Goal: Task Accomplishment & Management: Manage account settings

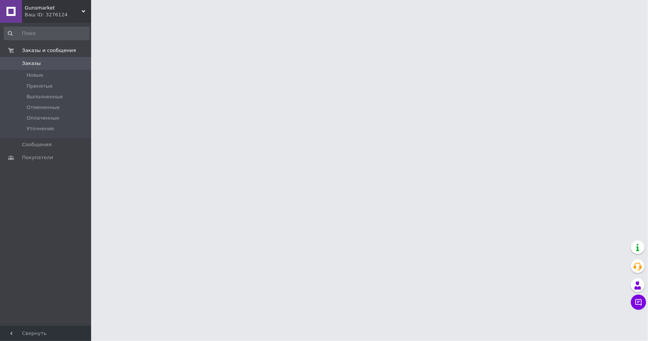
click at [76, 14] on div "Ваш ID: 3276124" at bounding box center [58, 14] width 66 height 7
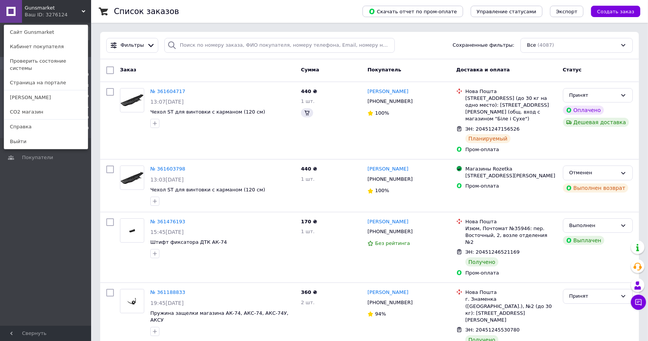
drag, startPoint x: 59, startPoint y: 200, endPoint x: 69, endPoint y: 194, distance: 11.8
click at [59, 200] on div "Заказы и сообщения Заказы 0 Новые 0 Принятые 3 Выполненные 2869 Отмененные 1215…" at bounding box center [46, 175] width 93 height 305
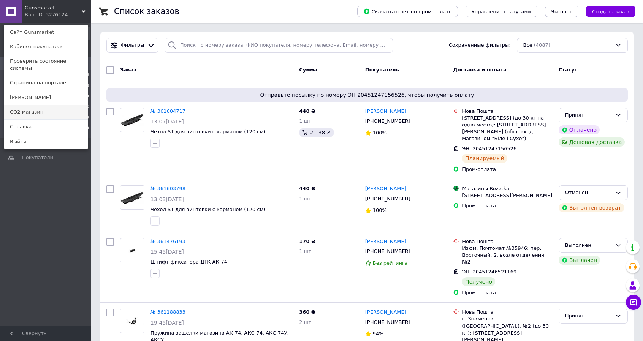
click at [63, 105] on link "СО2 магазин" at bounding box center [46, 112] width 84 height 14
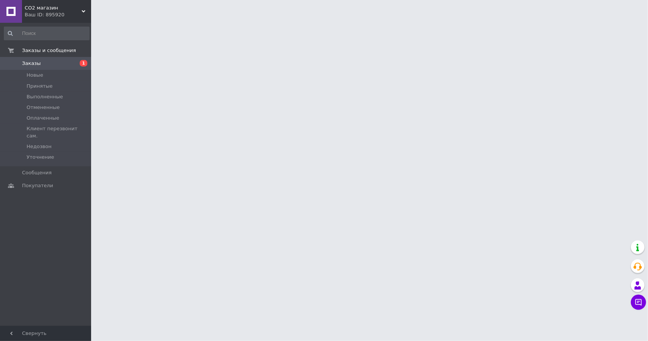
click at [51, 238] on div "Заказы и сообщения Заказы 1 Новые Принятые Выполненные Отмененные Оплаченные Кл…" at bounding box center [46, 175] width 93 height 305
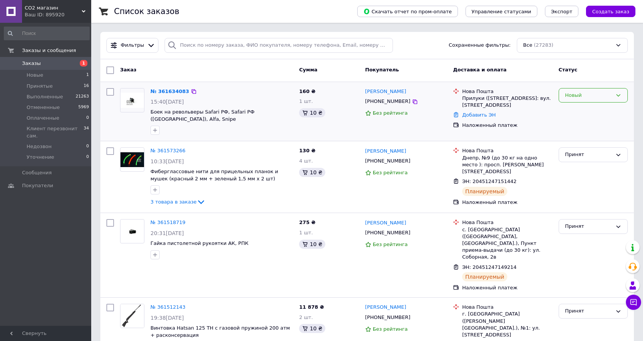
click at [594, 99] on div "Новый" at bounding box center [592, 95] width 69 height 15
click at [589, 161] on li "Уточнение" at bounding box center [593, 168] width 68 height 14
click at [412, 101] on icon at bounding box center [415, 102] width 6 height 6
drag, startPoint x: 500, startPoint y: 104, endPoint x: 462, endPoint y: 99, distance: 37.9
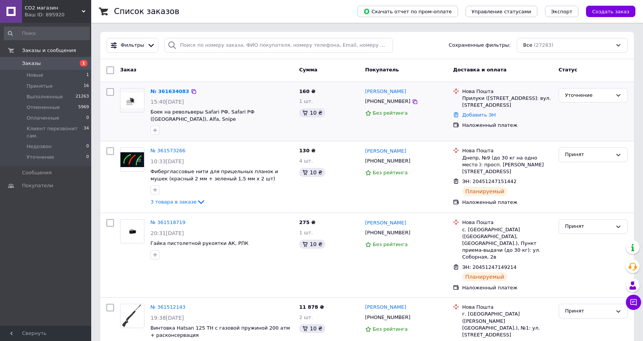
click at [462, 99] on div "Прилуки (Чернігівська обл.), №5: вул. Фабрична, 138" at bounding box center [507, 102] width 90 height 14
copy div "Прилуки (Чернігівська обл.), №5: вул. Фабрична, 138"
click at [412, 101] on icon at bounding box center [415, 102] width 6 height 6
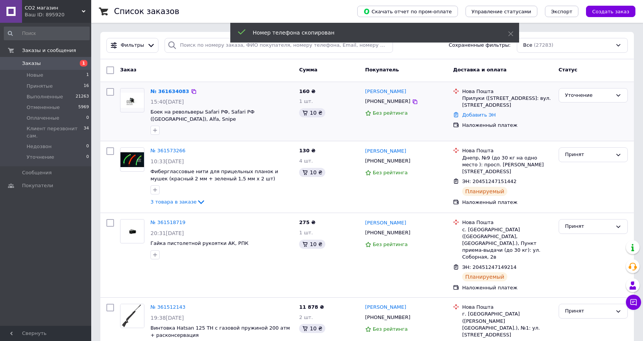
drag, startPoint x: 429, startPoint y: 94, endPoint x: 364, endPoint y: 89, distance: 65.1
click at [364, 89] on div "[PERSON_NAME]" at bounding box center [405, 91] width 83 height 9
copy link "[PERSON_NAME]"
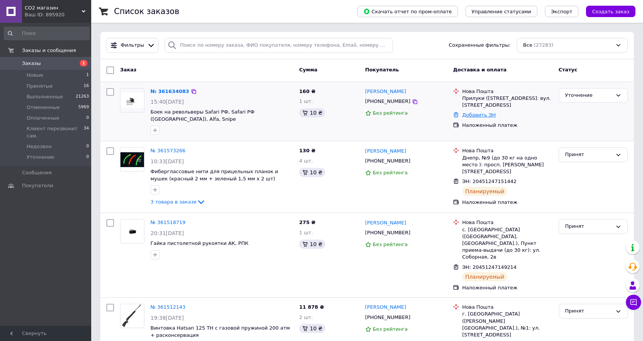
click at [479, 113] on link "Добавить ЭН" at bounding box center [478, 115] width 33 height 6
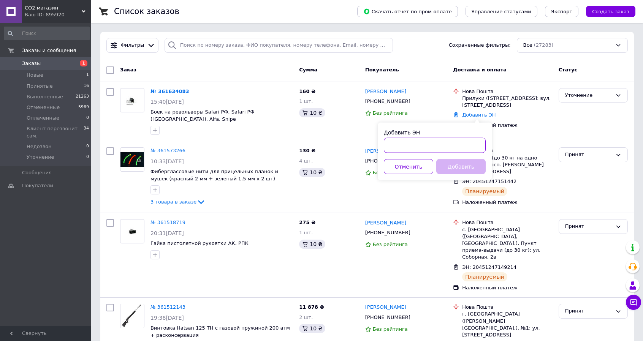
click at [470, 149] on input "Добавить ЭН" at bounding box center [435, 145] width 102 height 15
paste input "20451247339072"
type input "20451247339072"
click at [467, 168] on button "Добавить" at bounding box center [460, 166] width 49 height 15
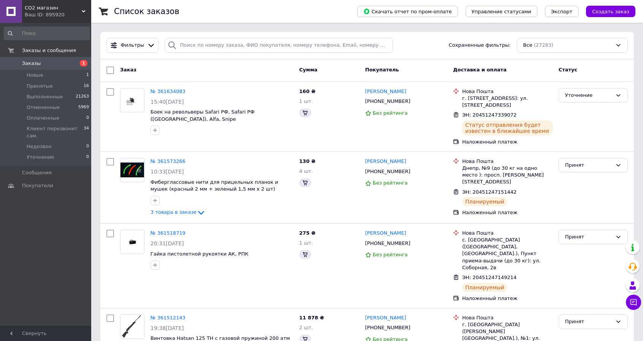
click at [584, 96] on div "Уточнение" at bounding box center [588, 96] width 47 height 8
click at [580, 111] on li "Принят" at bounding box center [593, 111] width 68 height 14
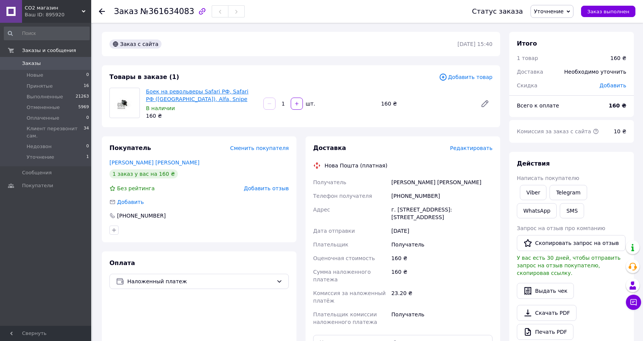
click at [202, 89] on link "Боек на револьверы Safari РФ, Safari РФ ([GEOGRAPHIC_DATA]), Alfa, Snipe" at bounding box center [197, 95] width 103 height 14
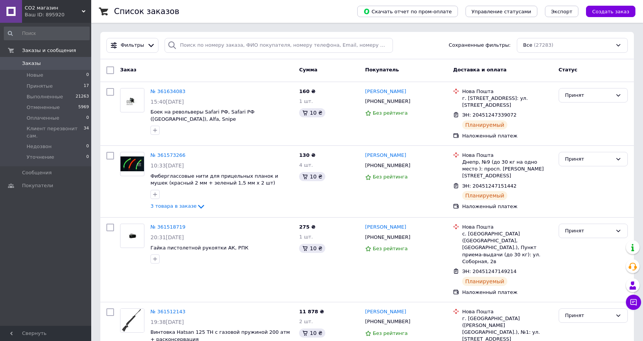
click at [69, 7] on span "СО2 магазин" at bounding box center [53, 8] width 57 height 7
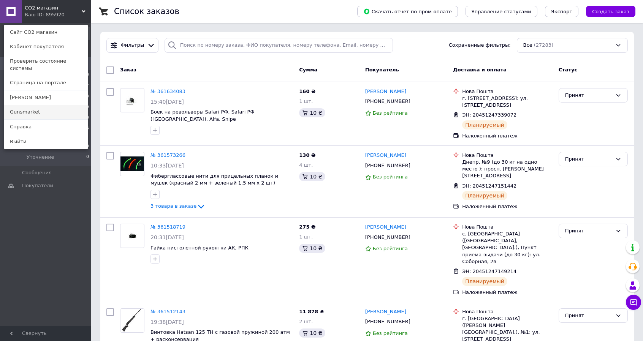
click at [55, 106] on link "Gunsmarket" at bounding box center [46, 112] width 84 height 14
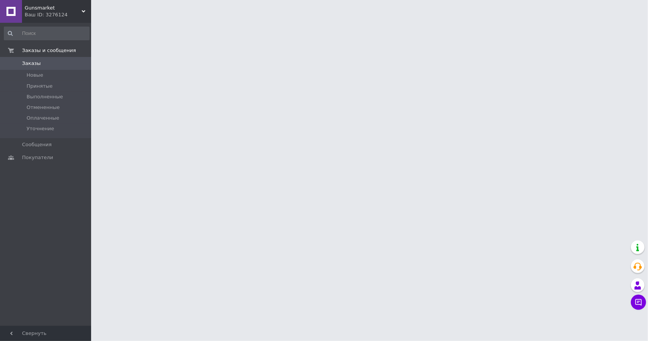
click at [49, 10] on span "Gunsmarket" at bounding box center [53, 8] width 57 height 7
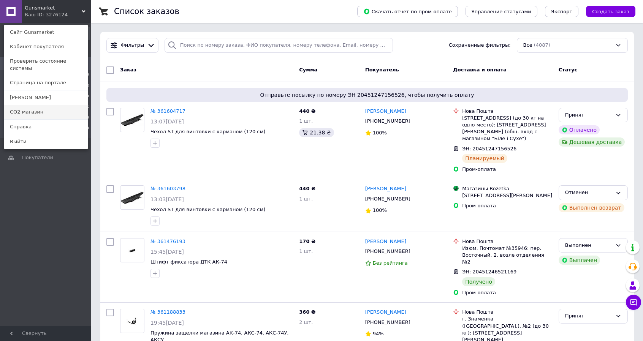
click at [42, 105] on link "СО2 магазин" at bounding box center [46, 112] width 84 height 14
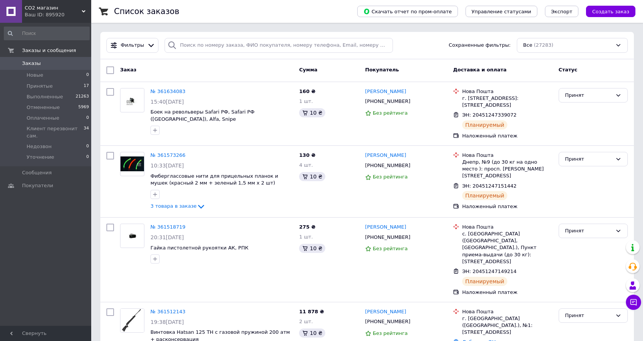
click at [71, 212] on div "Заказы и сообщения Заказы 0 Новые 0 Принятые 17 Выполненные 21263 Отмененные 59…" at bounding box center [46, 175] width 93 height 305
click at [66, 84] on li "Принятые 17" at bounding box center [46, 86] width 93 height 11
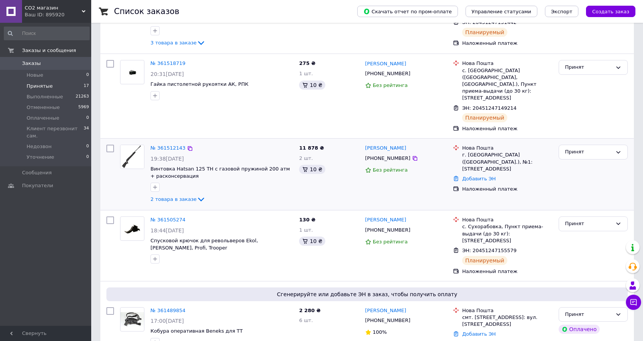
scroll to position [202, 0]
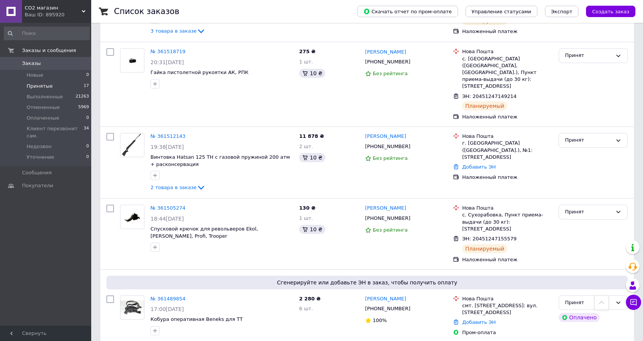
click at [47, 235] on div "Заказы и сообщения Заказы 0 Новые 0 Принятые 17 Выполненные 21263 Отмененные 59…" at bounding box center [46, 175] width 93 height 305
click at [35, 250] on div "Заказы и сообщения Заказы 0 Новые 0 Принятые 17 Выполненные 21263 Отмененные 59…" at bounding box center [46, 175] width 93 height 305
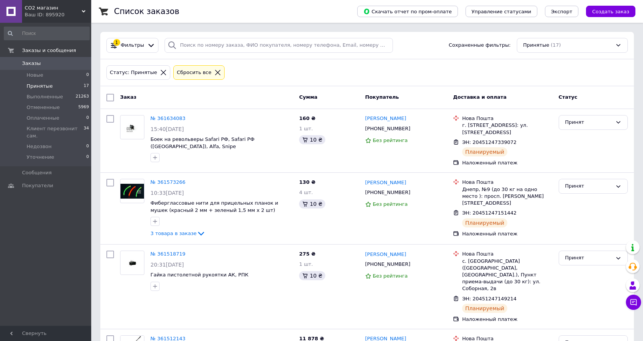
click at [50, 11] on div "Ваш ID: 895920" at bounding box center [58, 14] width 66 height 7
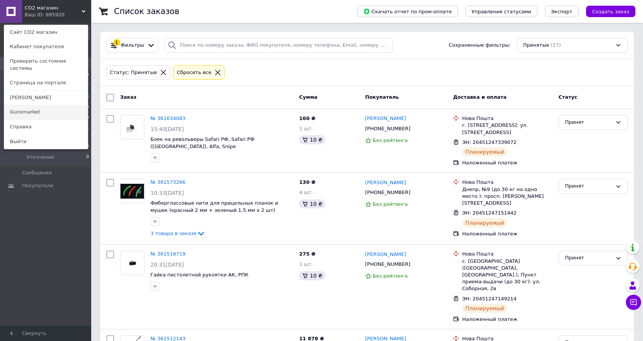
click at [68, 111] on link "Gunsmarket" at bounding box center [46, 112] width 84 height 14
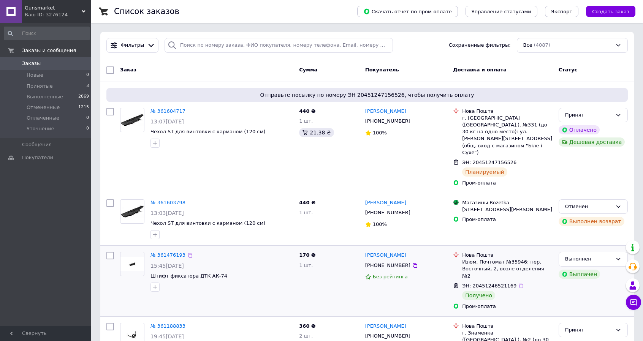
scroll to position [101, 0]
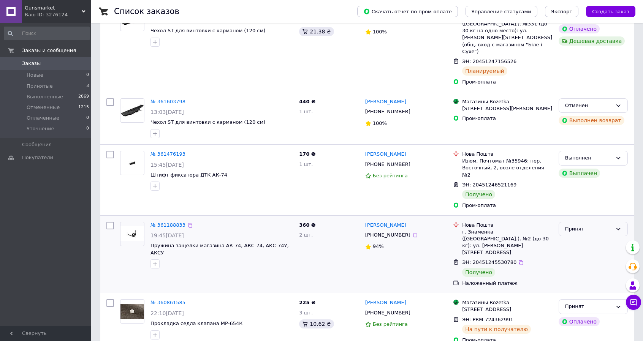
click at [582, 225] on div "Принят" at bounding box center [588, 229] width 47 height 8
drag, startPoint x: 585, startPoint y: 215, endPoint x: 554, endPoint y: 212, distance: 30.5
click at [583, 238] on li "Выполнен" at bounding box center [593, 245] width 68 height 14
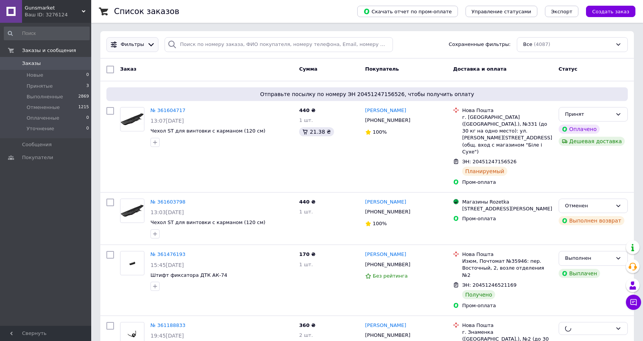
scroll to position [0, 0]
click at [72, 2] on div "Gunsmarket Ваш ID: 3276124" at bounding box center [56, 11] width 69 height 23
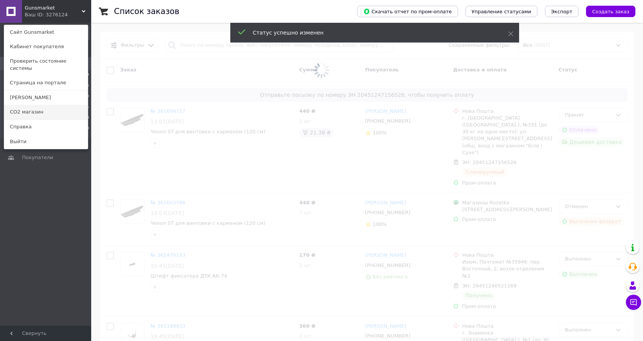
click at [68, 105] on link "СО2 магазин" at bounding box center [46, 112] width 84 height 14
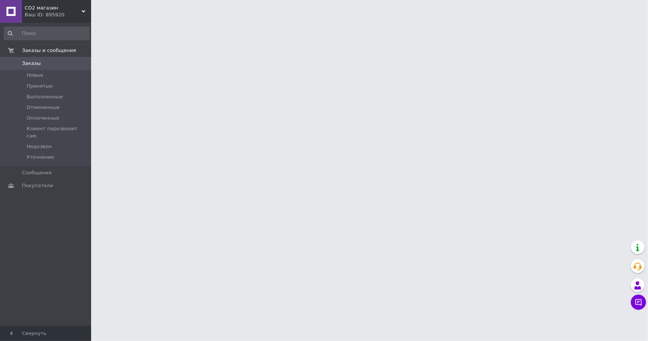
click at [51, 237] on div "Заказы и сообщения Заказы 0 Новые Принятые Выполненные Отмененные Оплаченные Кл…" at bounding box center [46, 175] width 93 height 305
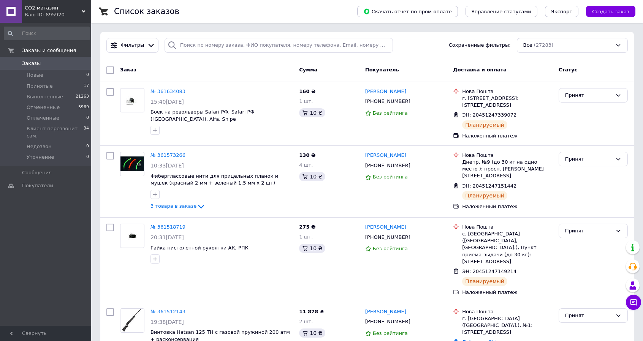
click at [49, 242] on div "Заказы и сообщения Заказы 0 Новые 0 Принятые 17 Выполненные 21263 Отмененные 59…" at bounding box center [46, 175] width 93 height 305
click at [46, 234] on div "Заказы и сообщения Заказы 0 Новые 0 Принятые 17 Выполненные 21263 Отмененные 59…" at bounding box center [46, 175] width 93 height 305
drag, startPoint x: 36, startPoint y: 11, endPoint x: 35, endPoint y: 25, distance: 14.1
click at [36, 11] on div "Ваш ID: 895920" at bounding box center [58, 14] width 66 height 7
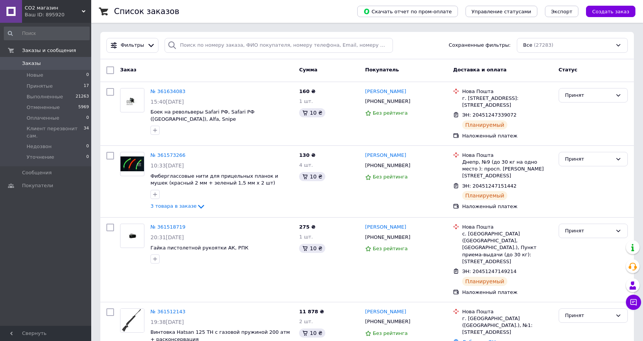
click at [39, 254] on div "Заказы и сообщения Заказы 0 Новые 0 Принятые 17 Выполненные 21263 Отмененные 59…" at bounding box center [46, 175] width 93 height 305
click at [46, 245] on div "Заказы и сообщения Заказы 0 Новые 0 Принятые 17 Выполненные 21263 Отмененные 59…" at bounding box center [46, 175] width 93 height 305
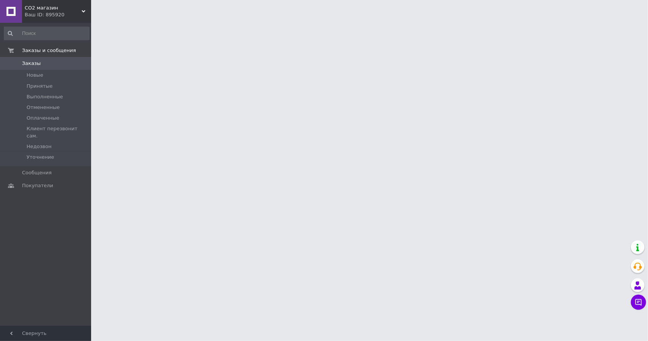
click at [49, 248] on div "Заказы и сообщения Заказы 0 Новые Принятые Выполненные Отмененные Оплаченные Кл…" at bounding box center [46, 175] width 93 height 305
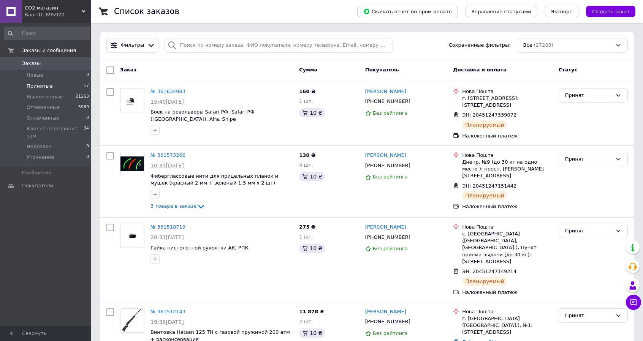
click at [73, 88] on li "Принятые 17" at bounding box center [46, 86] width 93 height 11
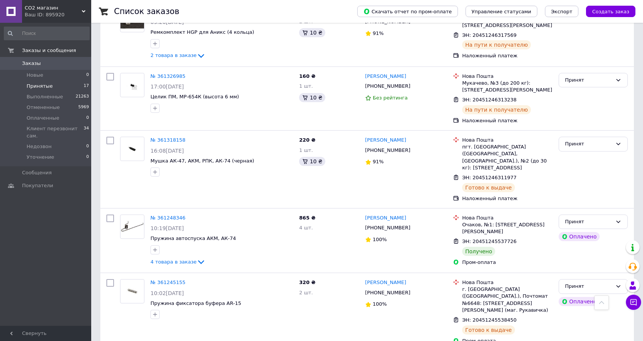
scroll to position [831, 0]
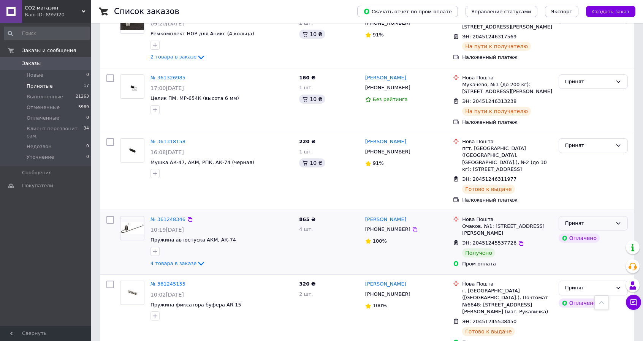
click at [611, 220] on div "Принят" at bounding box center [588, 224] width 47 height 8
click at [603, 232] on li "Выполнен" at bounding box center [593, 239] width 68 height 14
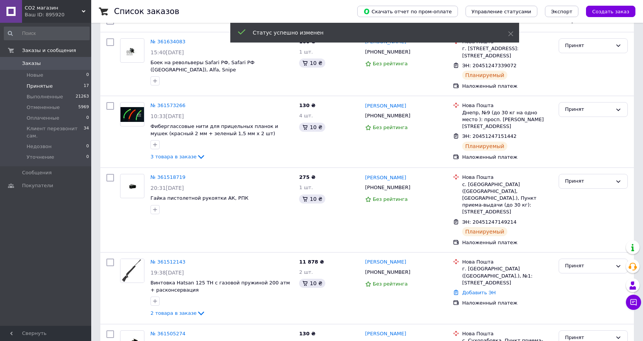
scroll to position [0, 0]
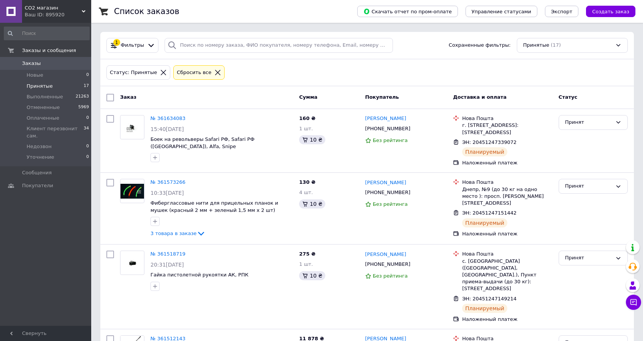
click at [45, 14] on div "Ваш ID: 895920" at bounding box center [58, 14] width 66 height 7
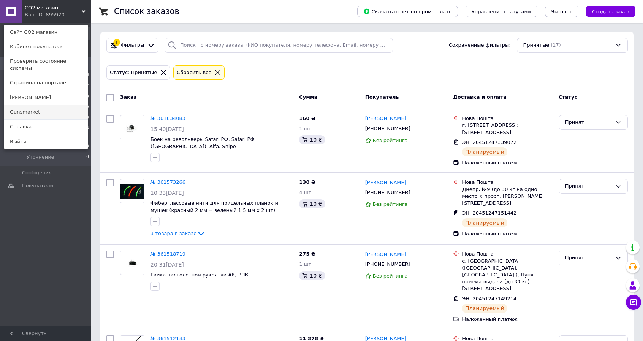
click at [66, 106] on link "Gunsmarket" at bounding box center [46, 112] width 84 height 14
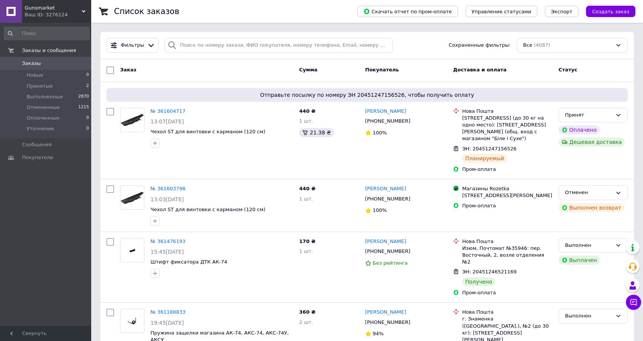
click at [46, 229] on div "Заказы и сообщения Заказы 0 Новые 0 Принятые 2 Выполненные 2870 Отмененные 1215…" at bounding box center [46, 175] width 93 height 305
click at [52, 16] on div "Ваш ID: 3276124" at bounding box center [58, 14] width 66 height 7
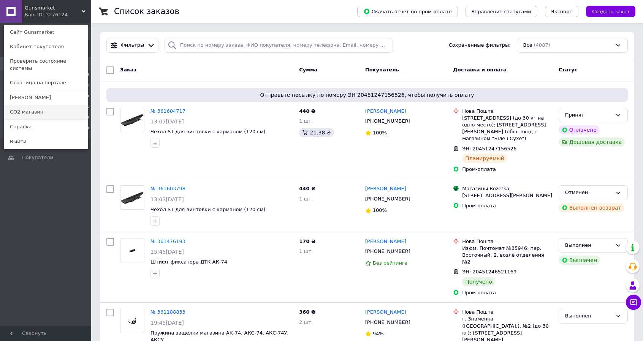
click at [39, 109] on link "СО2 магазин" at bounding box center [46, 112] width 84 height 14
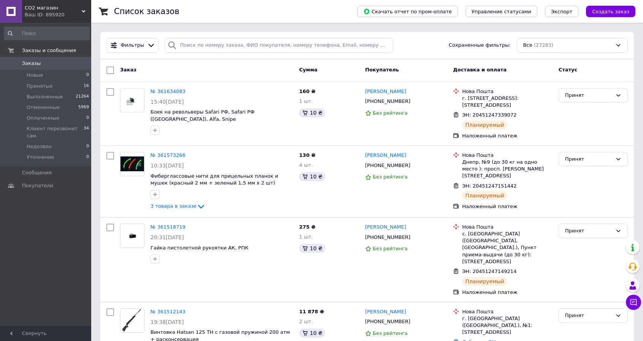
click at [47, 245] on div "Заказы и сообщения Заказы 0 Новые 0 Принятые 16 Выполненные 21264 Отмененные 59…" at bounding box center [46, 175] width 93 height 305
click at [71, 88] on li "Принятые 16" at bounding box center [46, 86] width 93 height 11
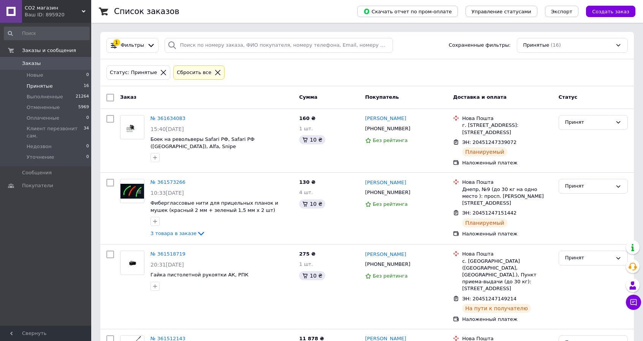
click at [351, 58] on div "1 Фильтры Сохраненные фильтры: Принятые (16)" at bounding box center [366, 45] width 533 height 27
click at [76, 13] on div "Ваш ID: 895920" at bounding box center [58, 14] width 66 height 7
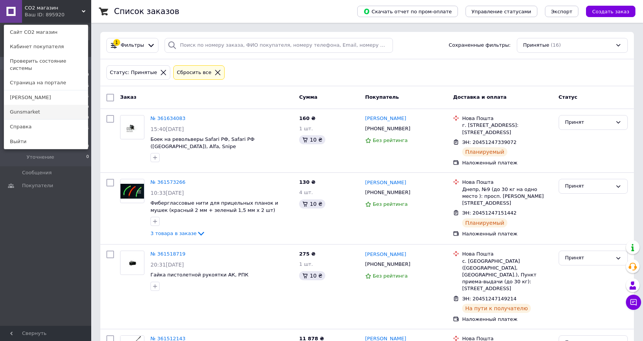
click at [56, 111] on link "Gunsmarket" at bounding box center [46, 112] width 84 height 14
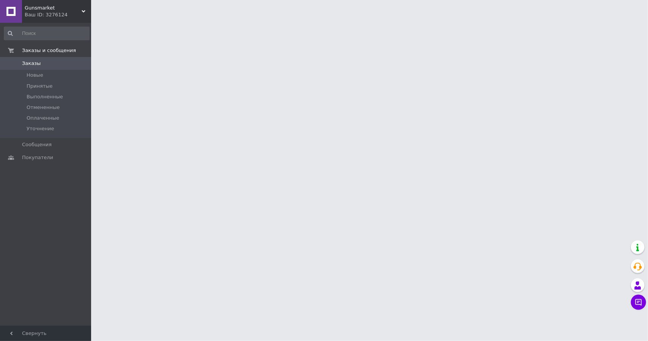
click at [61, 246] on div "Заказы и сообщения Заказы 0 Новые Принятые Выполненные Отмененные Оплаченные Ут…" at bounding box center [46, 175] width 93 height 305
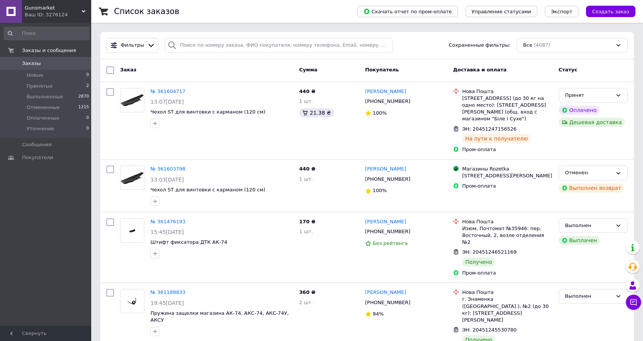
click at [63, 10] on span "Gunsmarket" at bounding box center [53, 8] width 57 height 7
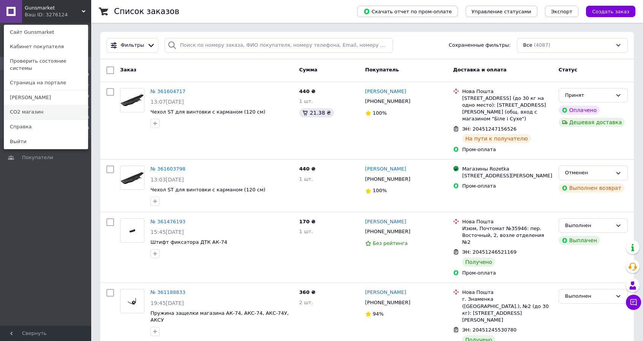
click at [49, 105] on link "СО2 магазин" at bounding box center [46, 112] width 84 height 14
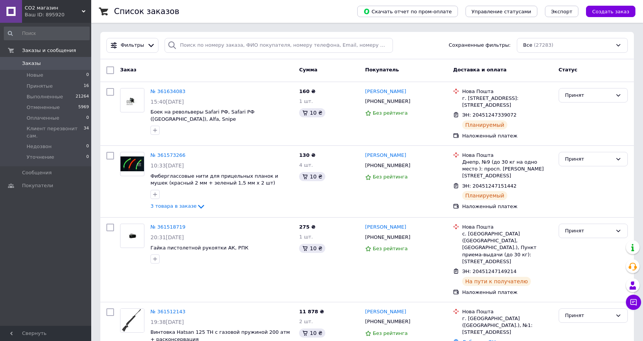
click at [41, 226] on div "Заказы и сообщения Заказы 0 Новые 0 Принятые 16 Выполненные 21264 Отмененные 59…" at bounding box center [46, 175] width 93 height 305
click at [64, 85] on li "Принятые 16" at bounding box center [46, 86] width 93 height 11
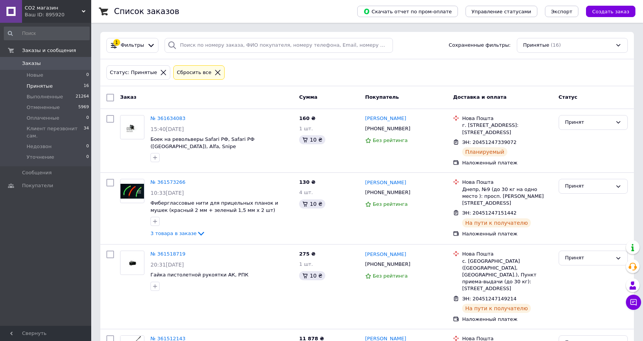
click at [57, 14] on div "Ваш ID: 895920" at bounding box center [58, 14] width 66 height 7
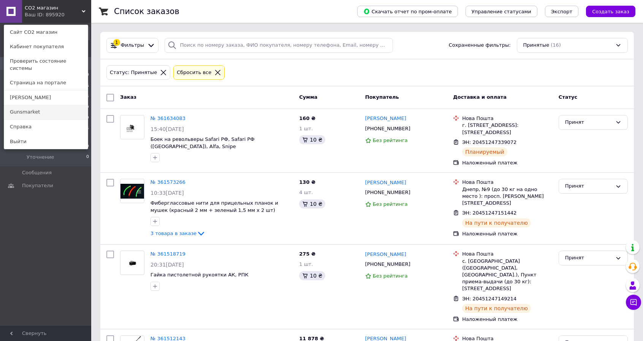
click at [49, 105] on link "Gunsmarket" at bounding box center [46, 112] width 84 height 14
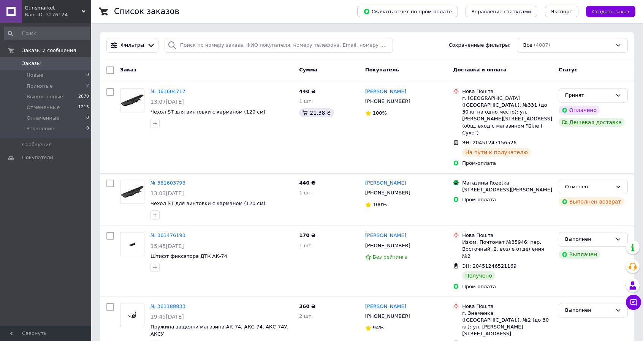
click at [83, 16] on div "Ваш ID: 3276124" at bounding box center [58, 14] width 66 height 7
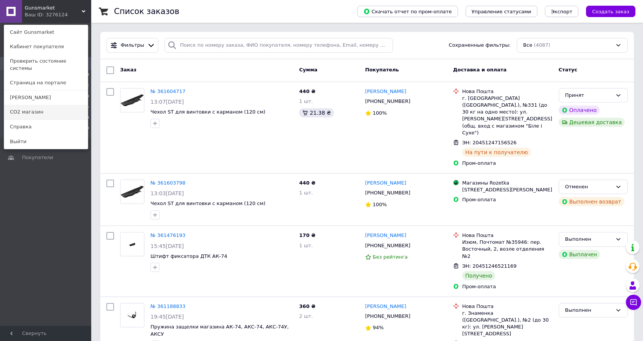
click at [51, 105] on link "СО2 магазин" at bounding box center [46, 112] width 84 height 14
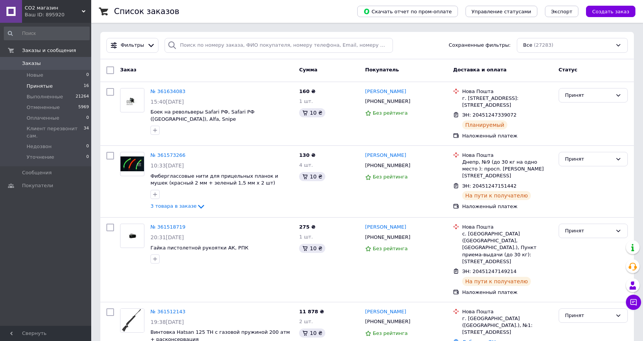
click at [73, 87] on li "Принятые 16" at bounding box center [46, 86] width 93 height 11
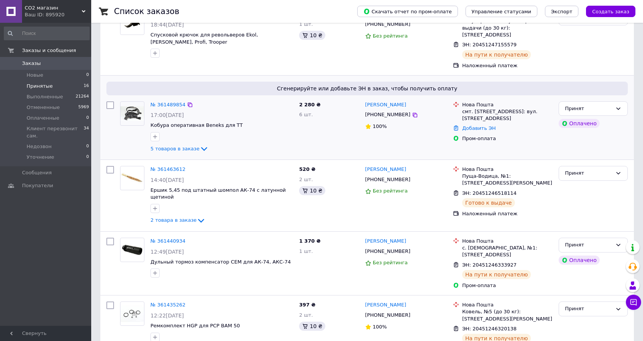
scroll to position [405, 0]
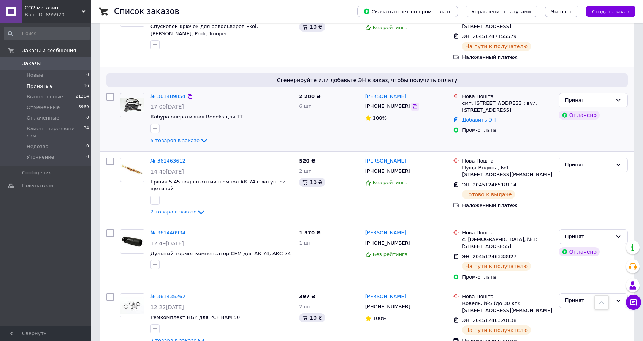
click at [412, 104] on icon at bounding box center [414, 106] width 5 height 5
click at [164, 93] on link "№ 361489854" at bounding box center [167, 96] width 35 height 6
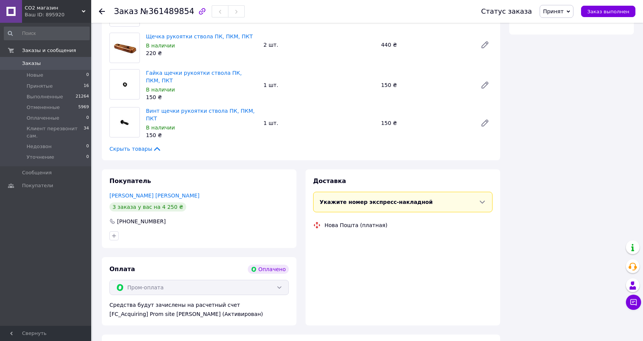
scroll to position [152, 0]
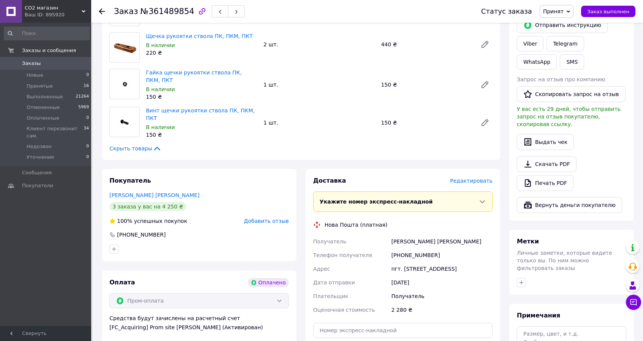
drag, startPoint x: 423, startPoint y: 255, endPoint x: 430, endPoint y: 255, distance: 6.8
click at [425, 255] on div "[PHONE_NUMBER]" at bounding box center [442, 255] width 104 height 14
click at [434, 253] on div "[PHONE_NUMBER]" at bounding box center [442, 255] width 104 height 14
drag, startPoint x: 434, startPoint y: 253, endPoint x: 400, endPoint y: 256, distance: 33.9
click at [400, 256] on div "[PHONE_NUMBER]" at bounding box center [442, 255] width 104 height 14
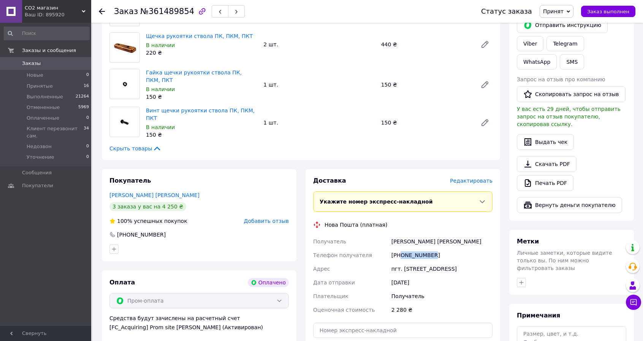
copy div "0679947282"
click at [228, 163] on div "Заказ с сайта Оплачено 11.09.2025 | 17:00 Товары в заказе (5) Кобура оперативна…" at bounding box center [300, 214] width 407 height 621
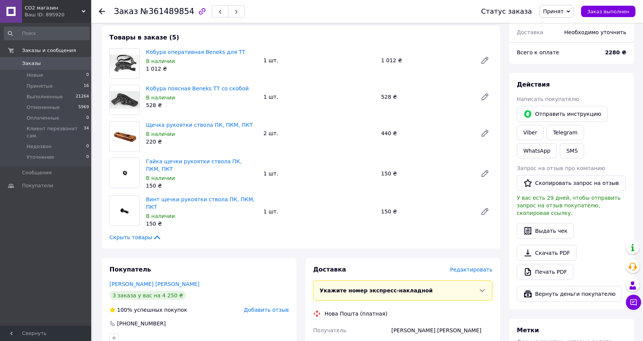
scroll to position [190, 0]
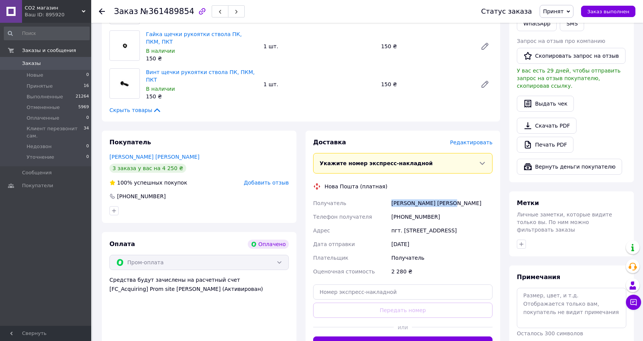
drag, startPoint x: 445, startPoint y: 202, endPoint x: 389, endPoint y: 203, distance: 56.2
click at [389, 203] on div "Получатель Синьківський Віталій Телефон получателя +380679947282 Адрес пгт. Печ…" at bounding box center [402, 237] width 182 height 82
copy div "Получатель Синьківський Віталій"
click at [99, 10] on icon at bounding box center [102, 11] width 6 height 6
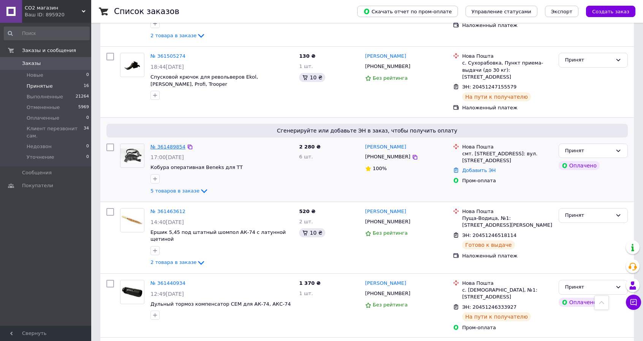
click at [156, 144] on link "№ 361489854" at bounding box center [167, 147] width 35 height 6
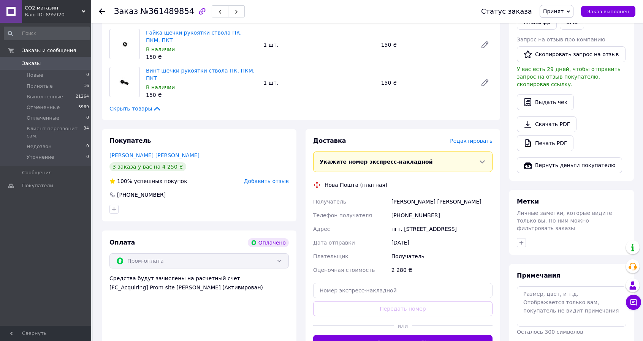
scroll to position [190, 0]
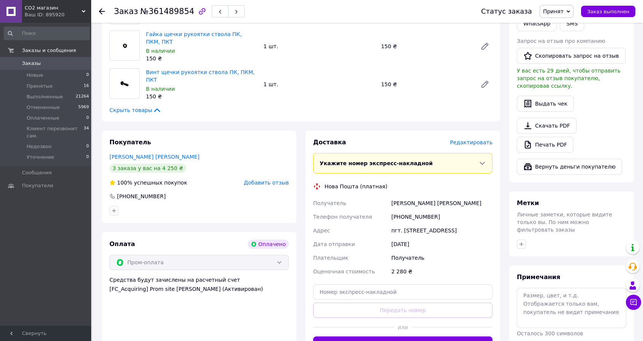
drag, startPoint x: 393, startPoint y: 227, endPoint x: 482, endPoint y: 236, distance: 90.1
click at [482, 236] on div "Получатель Синьківський Віталій Телефон получателя +380679947282 Адрес пгт. Печ…" at bounding box center [402, 237] width 182 height 82
click at [490, 227] on div "пгт. Печенеги, №1, ул. Харьковская 100А" at bounding box center [442, 231] width 104 height 14
drag, startPoint x: 491, startPoint y: 227, endPoint x: 386, endPoint y: 231, distance: 105.3
click at [386, 231] on div "Получатель Синьківський Віталій Телефон получателя +380679947282 Адрес пгт. Печ…" at bounding box center [402, 237] width 182 height 82
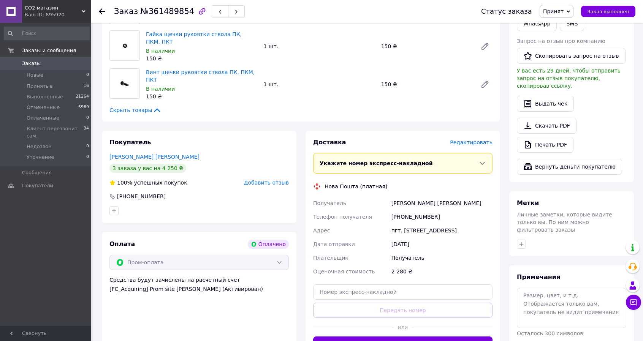
copy div "Адрес пгт. Печенеги, №1, ул. Харьковская 100А"
drag, startPoint x: 436, startPoint y: 212, endPoint x: 400, endPoint y: 219, distance: 36.7
click at [400, 219] on div "[PHONE_NUMBER]" at bounding box center [442, 217] width 104 height 14
copy div "0679947282"
drag, startPoint x: 434, startPoint y: 202, endPoint x: 387, endPoint y: 205, distance: 47.2
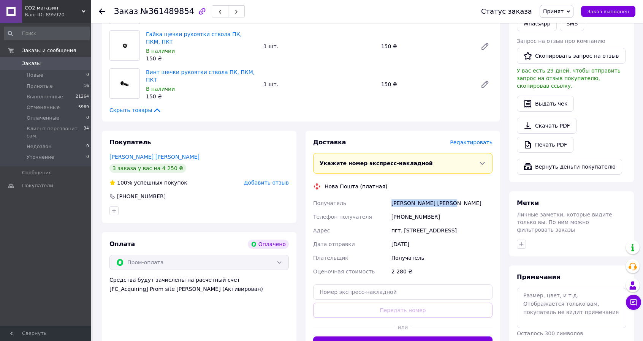
click at [387, 205] on div "Получатель Синьківський Віталій Телефон получателя +380679947282 Адрес пгт. Печ…" at bounding box center [402, 237] width 182 height 82
copy div "Получатель Синьківський Віталій"
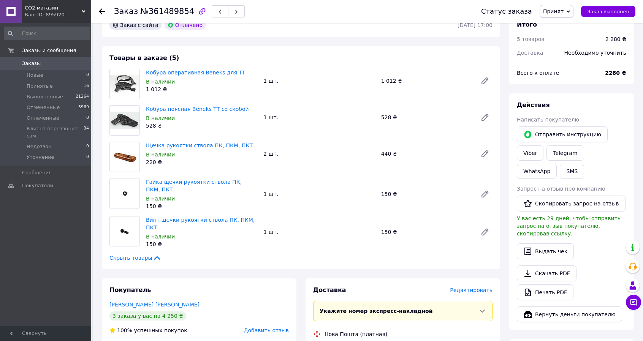
scroll to position [38, 0]
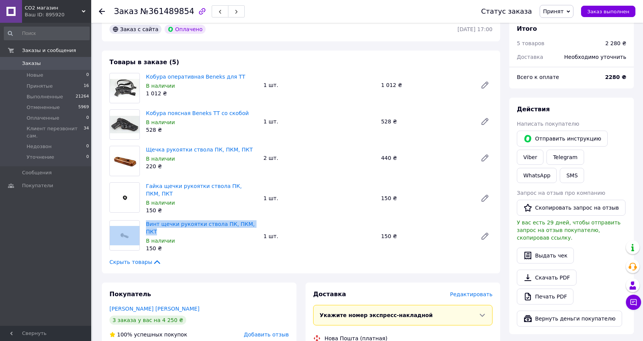
drag, startPoint x: 252, startPoint y: 222, endPoint x: 142, endPoint y: 224, distance: 110.2
click at [142, 224] on div "Винт щечки рукоятки ствола ПК, ПКМ, ПКТ В наличии 150 ₴ 1 шт. 150 ₴" at bounding box center [300, 236] width 389 height 32
click at [174, 208] on div "Гайка щечки рукоятки ствола ПК, ПКМ, ПКТ В наличии 150 ₴" at bounding box center [201, 198] width 117 height 35
drag, startPoint x: 256, startPoint y: 223, endPoint x: 171, endPoint y: 224, distance: 84.3
click at [144, 224] on div "Винт щечки рукоятки ствола ПК, ПКМ, ПКТ В наличии 150 ₴" at bounding box center [201, 236] width 117 height 35
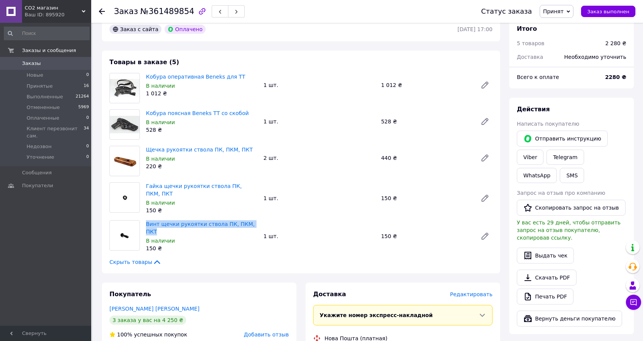
copy link "Винт щечки рукоятки ствола ПК, ПКМ, ПКТ"
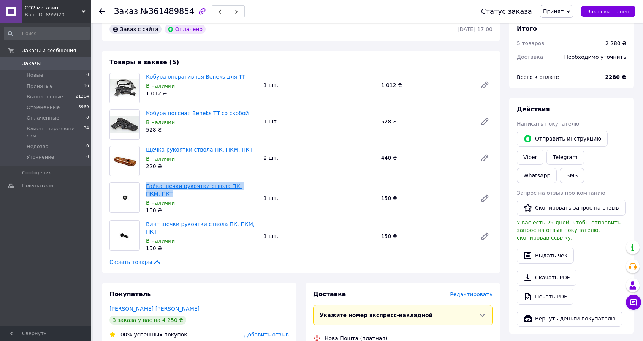
drag, startPoint x: 260, startPoint y: 188, endPoint x: 146, endPoint y: 189, distance: 113.9
click at [146, 189] on div "Гайка щечки рукоятки ствола ПК, ПКМ, ПКТ В наличии 150 ₴" at bounding box center [201, 198] width 117 height 35
copy link "Гайка щечки рукоятки ствола ПК, ПКМ, ПКТ"
drag, startPoint x: 248, startPoint y: 148, endPoint x: 144, endPoint y: 153, distance: 103.8
click at [144, 153] on div "Щечка рукоятки ствола ПК, ПКМ, ПКТ В наличии 220 ₴" at bounding box center [201, 157] width 117 height 27
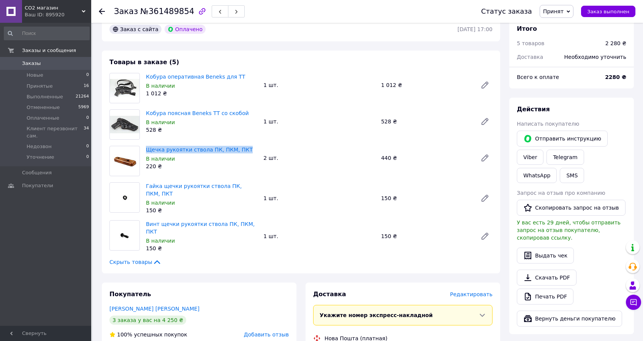
copy link "Щечка рукоятки ствола ПК, ПКМ, ПКТ"
drag, startPoint x: 244, startPoint y: 112, endPoint x: 145, endPoint y: 114, distance: 98.8
click at [145, 114] on div "Кобура поясная Beneks ТТ со скобой В наличии 528 ₴" at bounding box center [201, 121] width 117 height 27
copy link "Кобура поясная Beneks ТТ со скобой"
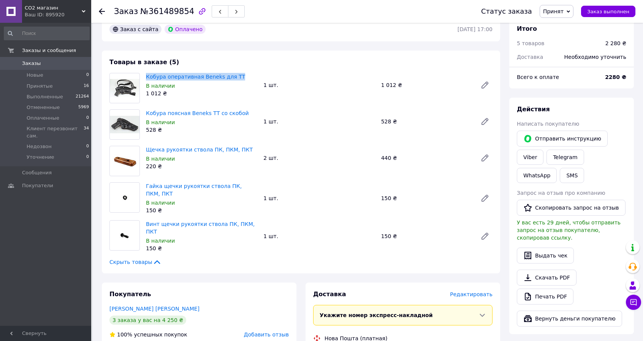
drag, startPoint x: 237, startPoint y: 79, endPoint x: 144, endPoint y: 79, distance: 93.4
click at [144, 79] on div "Кобура оперативная Beneks для ТТ В наличии 1 012 ₴" at bounding box center [201, 84] width 117 height 27
copy link "Кобура оперативная Beneks для ТТ"
click at [74, 83] on li "Принятые 16" at bounding box center [46, 86] width 93 height 11
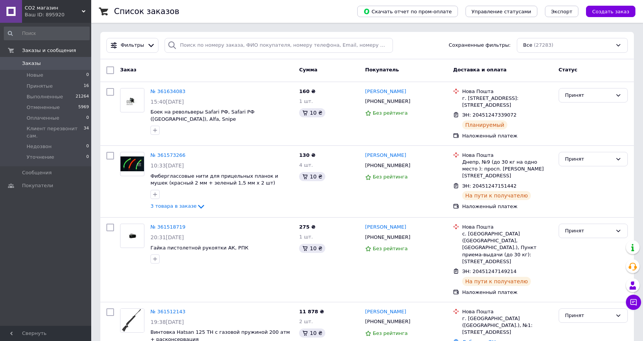
drag, startPoint x: 57, startPoint y: 16, endPoint x: 52, endPoint y: 47, distance: 31.5
click at [56, 16] on div "Ваш ID: 895920" at bounding box center [58, 14] width 66 height 7
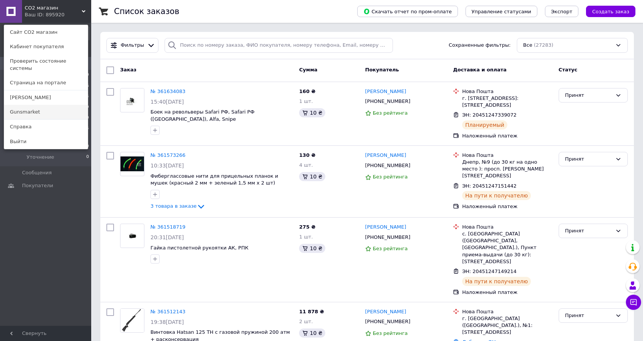
click at [37, 105] on link "Gunsmarket" at bounding box center [46, 112] width 84 height 14
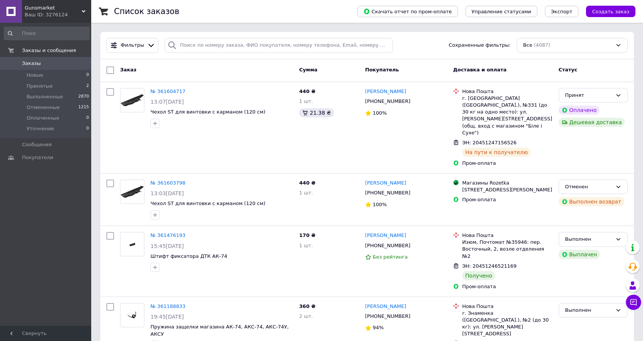
click at [74, 14] on div "Ваш ID: 3276124" at bounding box center [58, 14] width 66 height 7
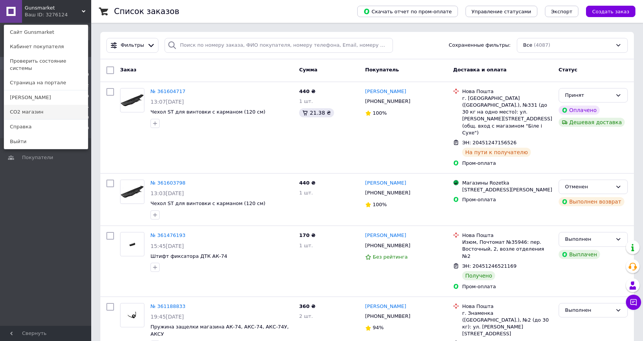
click at [52, 108] on link "СО2 магазин" at bounding box center [46, 112] width 84 height 14
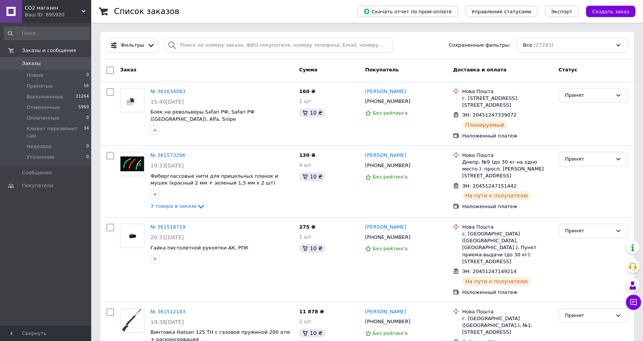
click at [47, 246] on div "Заказы и сообщения Заказы 0 Новые 0 Принятые 16 Выполненные 21264 Отмененные 59…" at bounding box center [46, 175] width 93 height 305
click at [66, 84] on li "Принятые 16" at bounding box center [46, 86] width 93 height 11
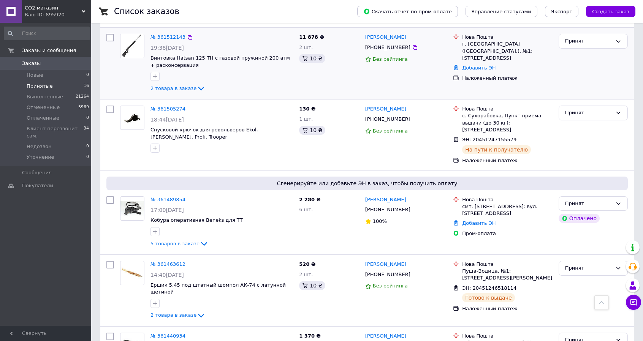
scroll to position [299, 0]
